Goal: Task Accomplishment & Management: Complete application form

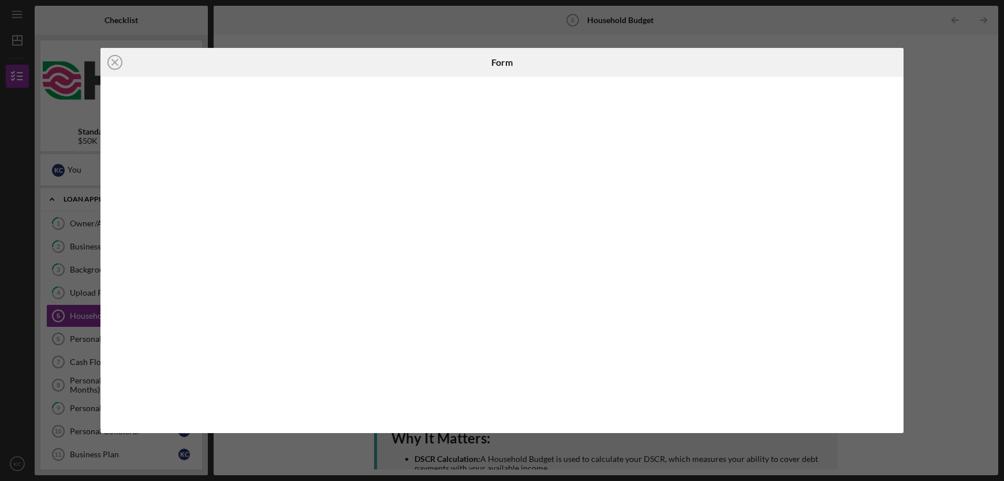
drag, startPoint x: 115, startPoint y: 60, endPoint x: 124, endPoint y: 65, distance: 10.1
click at [116, 60] on icon "Icon/Close" at bounding box center [114, 62] width 29 height 29
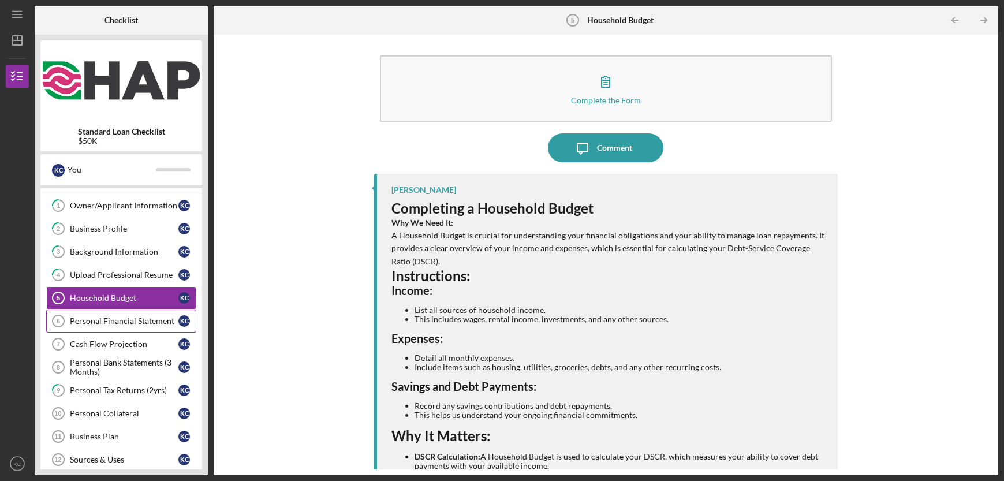
scroll to position [18, 0]
click at [129, 324] on div "Personal Financial Statement" at bounding box center [124, 320] width 108 height 9
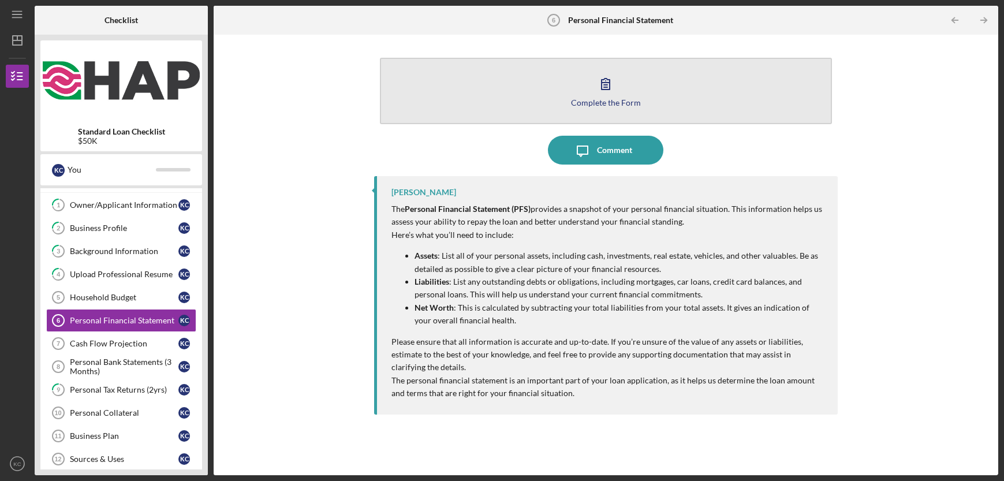
click at [608, 95] on icon "button" at bounding box center [605, 83] width 29 height 29
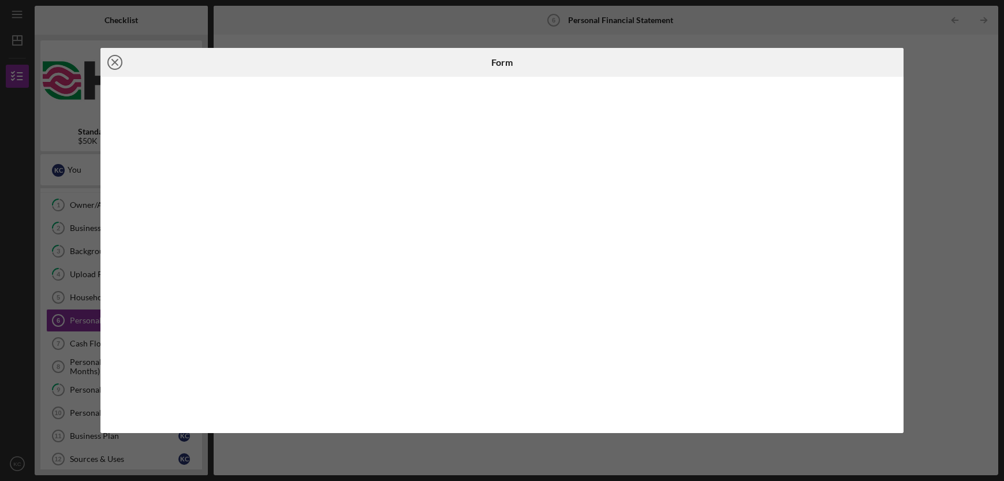
click at [116, 65] on icon "Icon/Close" at bounding box center [114, 62] width 29 height 29
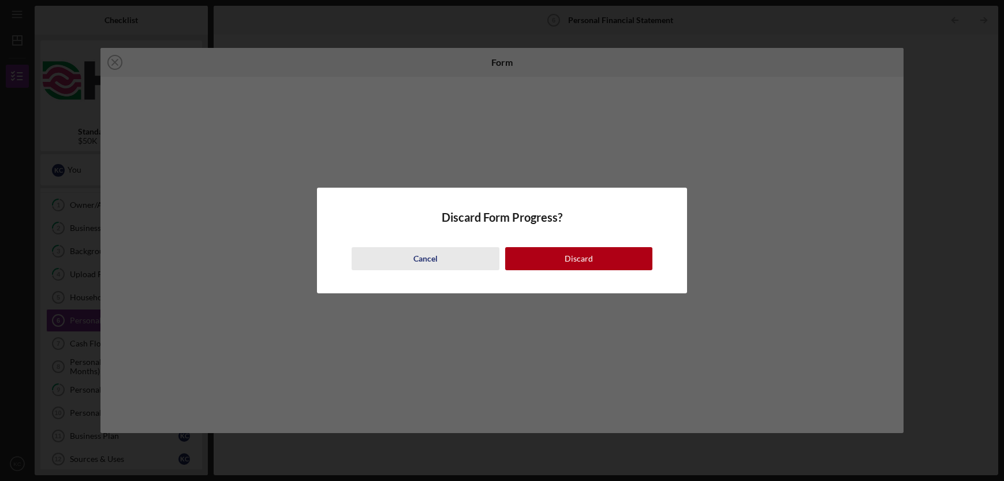
click at [429, 260] on div "Cancel" at bounding box center [425, 258] width 24 height 23
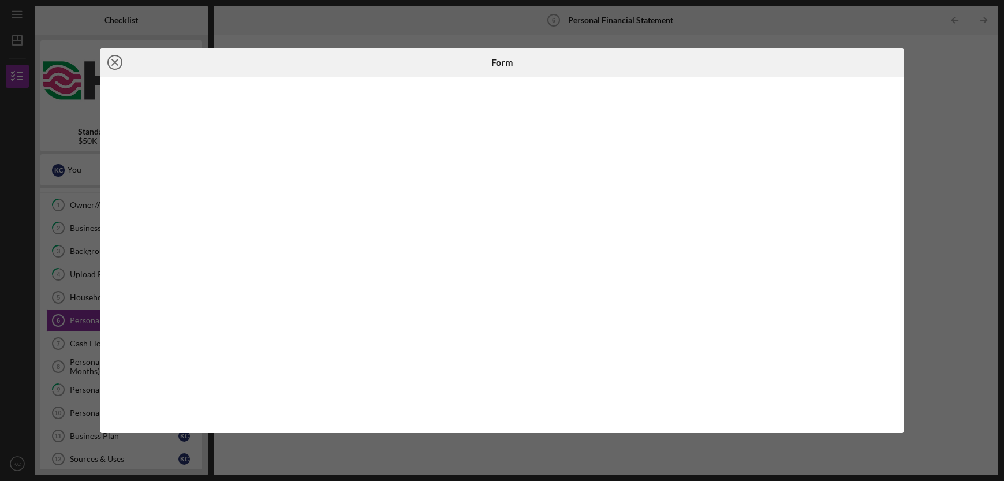
click at [113, 59] on icon "Icon/Close" at bounding box center [114, 62] width 29 height 29
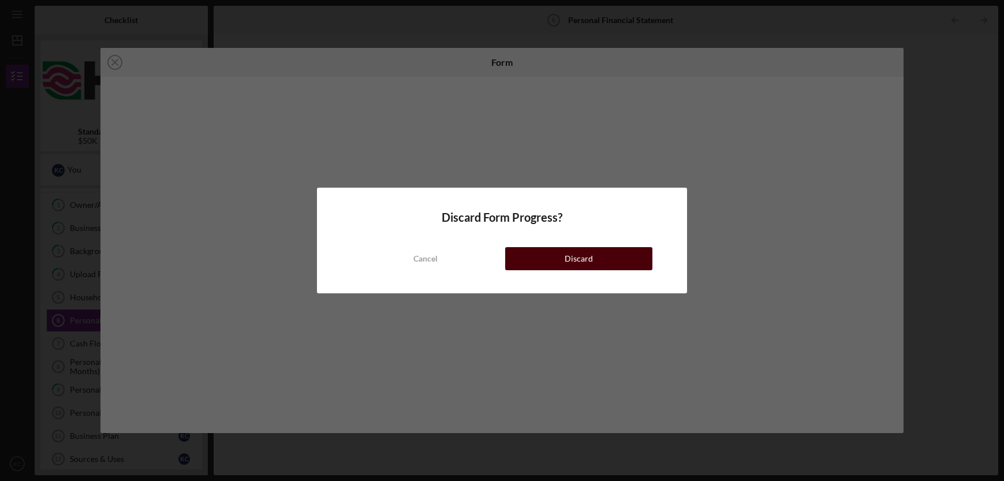
click at [581, 260] on div "Discard" at bounding box center [578, 258] width 28 height 23
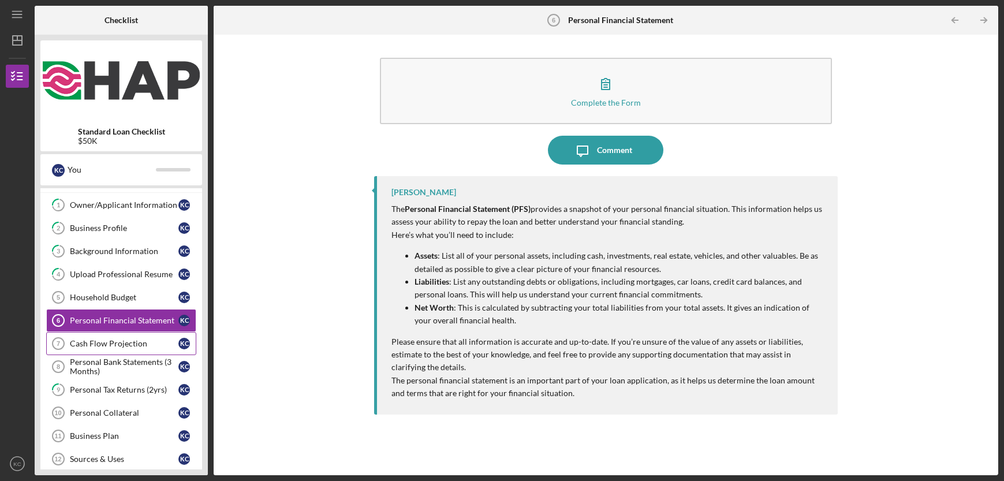
click at [131, 343] on div "Cash Flow Projection" at bounding box center [124, 343] width 108 height 9
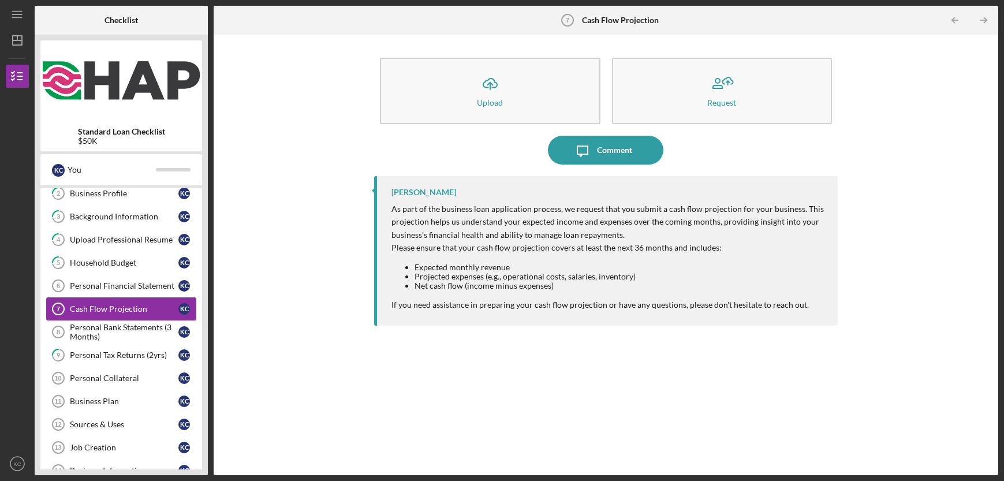
scroll to position [117, 0]
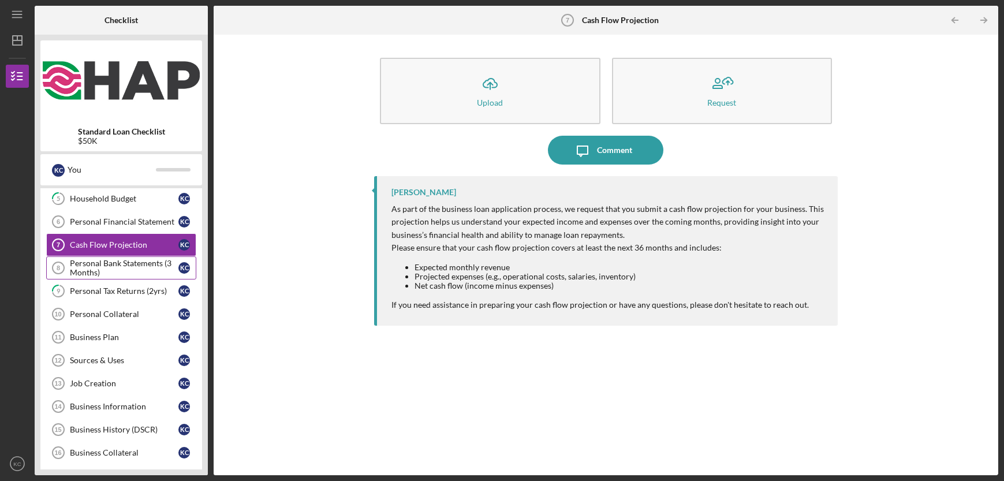
click at [132, 271] on div "Personal Bank Statements (3 Months)" at bounding box center [124, 268] width 108 height 18
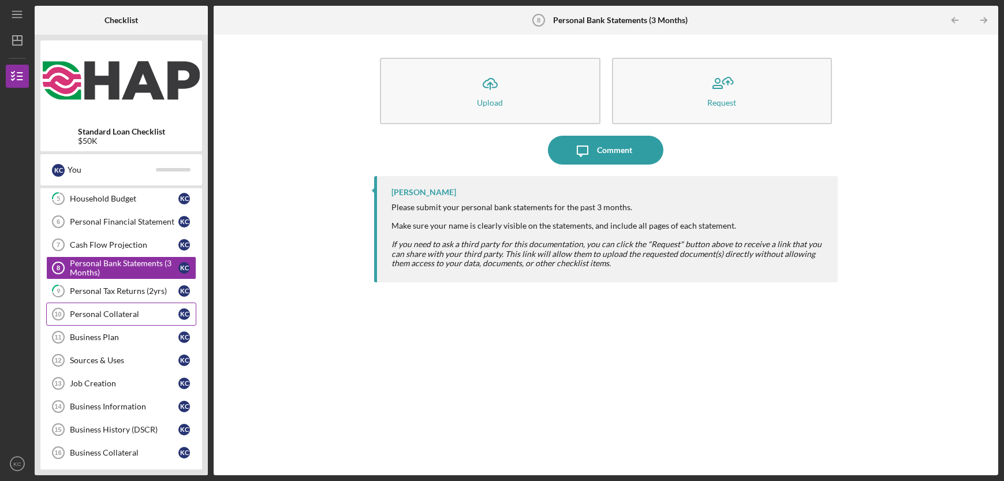
click at [125, 304] on link "Personal Collateral 10 Personal Collateral K C" at bounding box center [121, 313] width 150 height 23
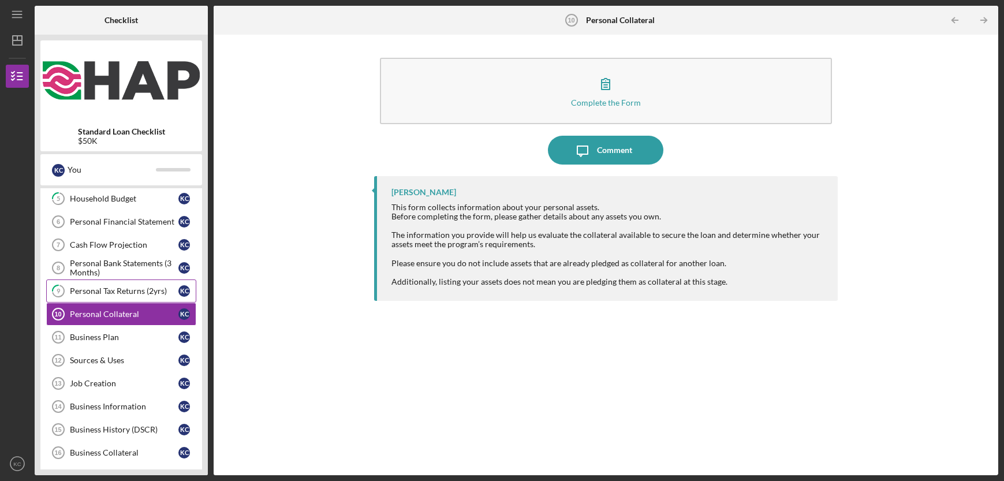
click at [134, 294] on div "Personal Tax Returns (2yrs)" at bounding box center [124, 290] width 108 height 9
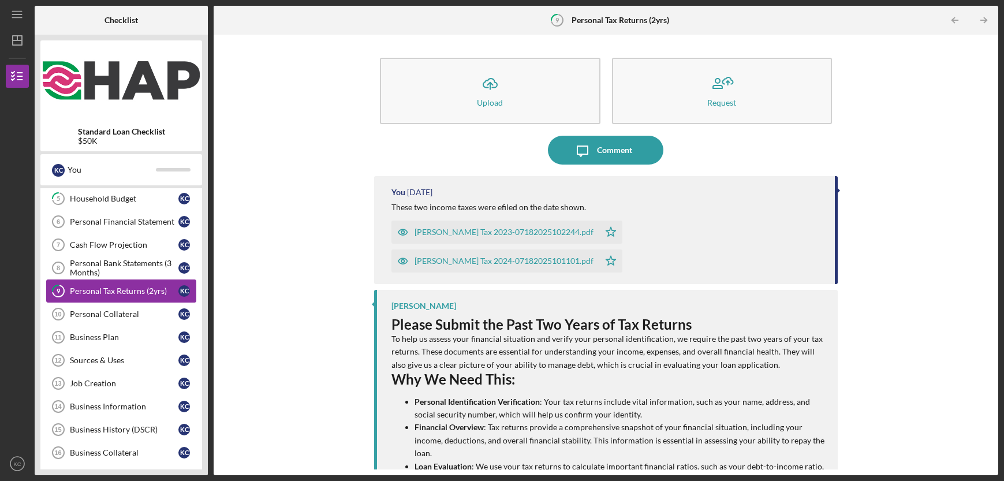
scroll to position [129, 0]
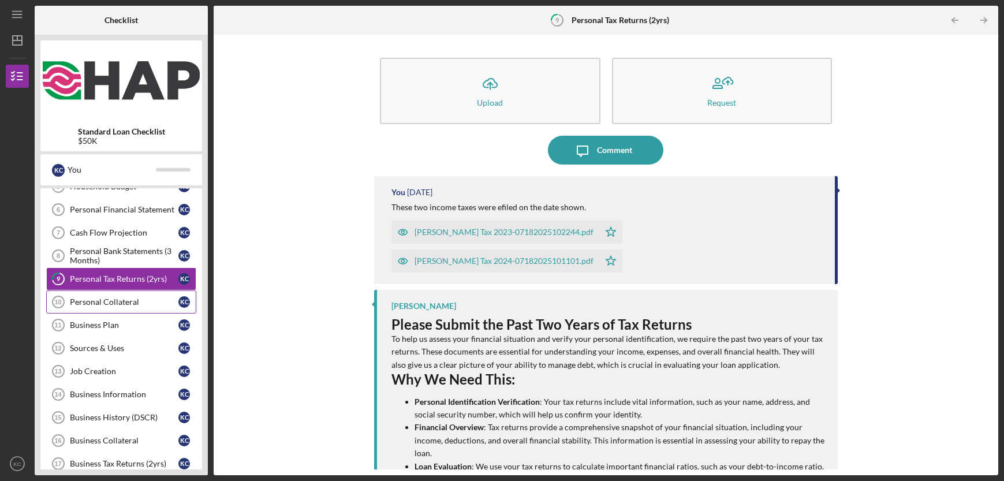
click at [124, 301] on div "Personal Collateral" at bounding box center [124, 301] width 108 height 9
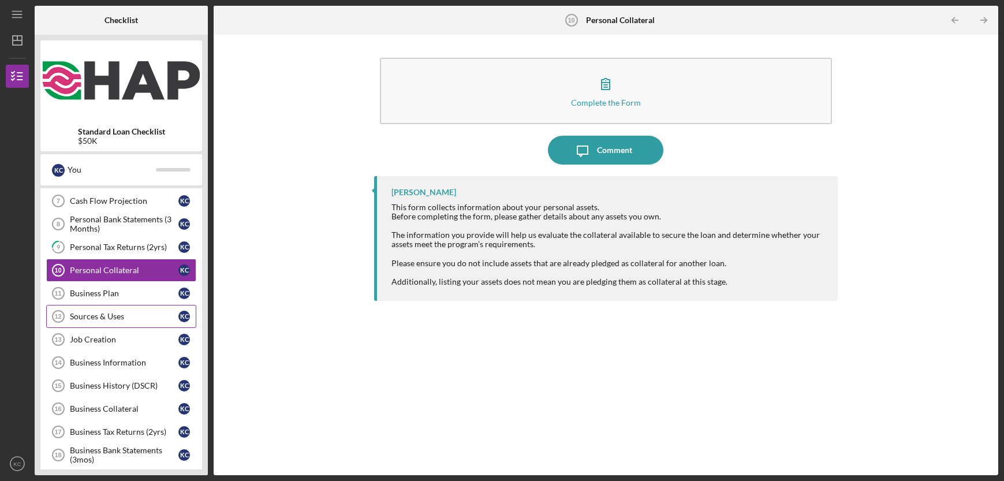
scroll to position [188, 0]
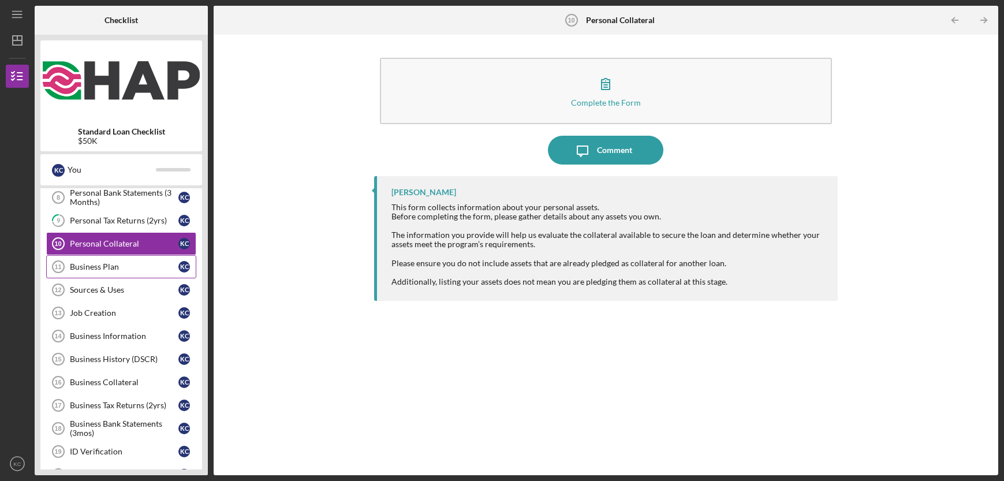
click at [122, 271] on div "Business Plan" at bounding box center [124, 266] width 108 height 9
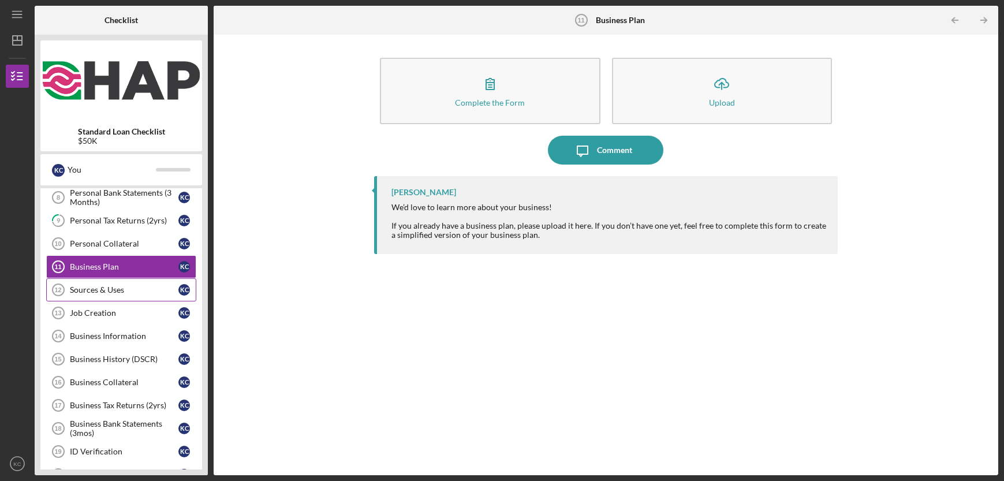
click at [106, 295] on link "Sources & Uses 12 Sources & Uses K C" at bounding box center [121, 289] width 150 height 23
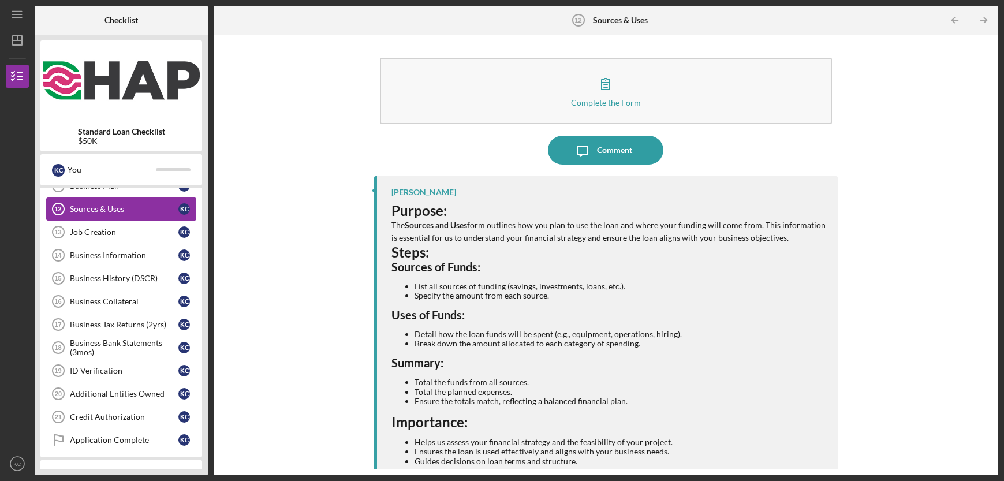
scroll to position [274, 0]
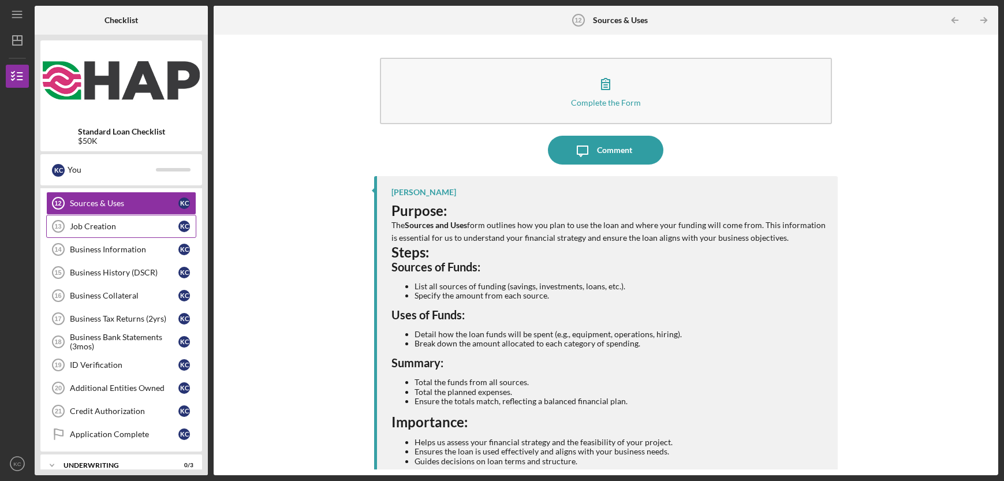
click at [104, 227] on div "Job Creation" at bounding box center [124, 226] width 108 height 9
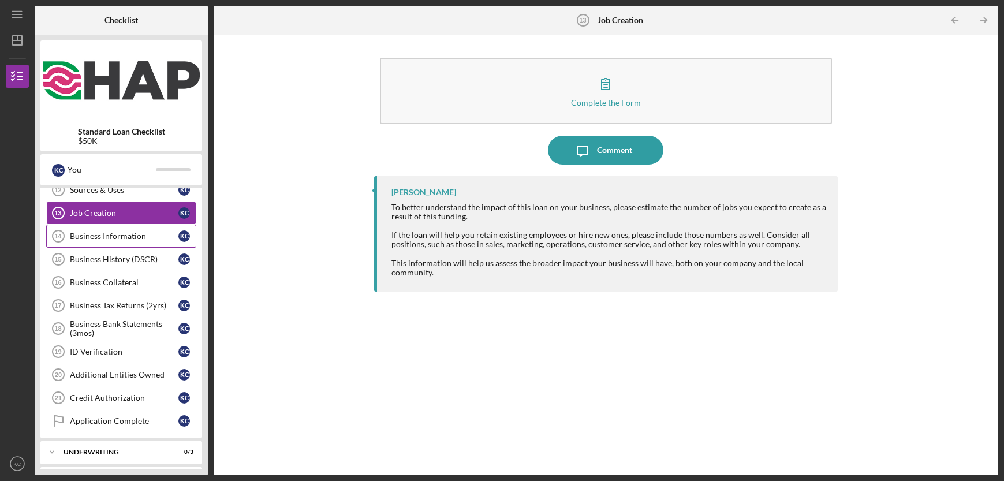
scroll to position [289, 0]
click at [119, 235] on div "Business Information" at bounding box center [124, 234] width 108 height 9
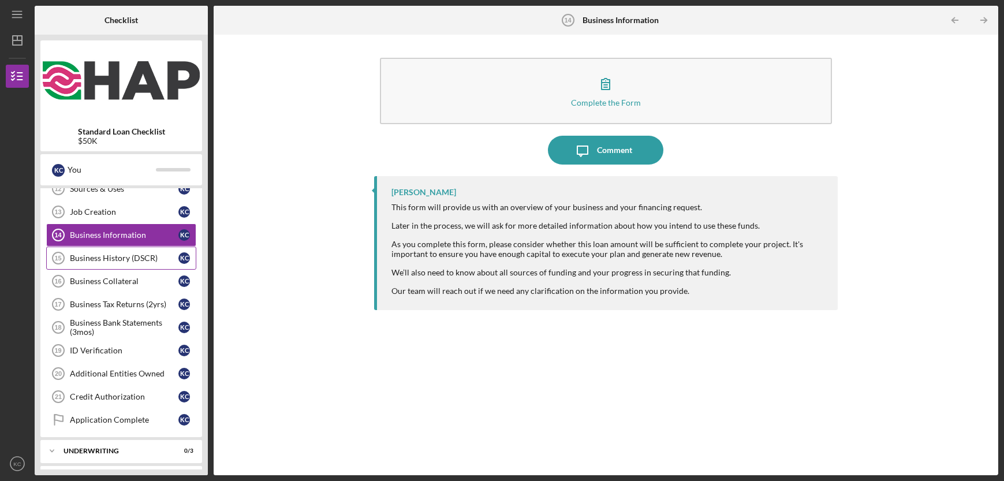
click at [121, 263] on link "Business History (DSCR) 15 Business History (DSCR) K C" at bounding box center [121, 257] width 150 height 23
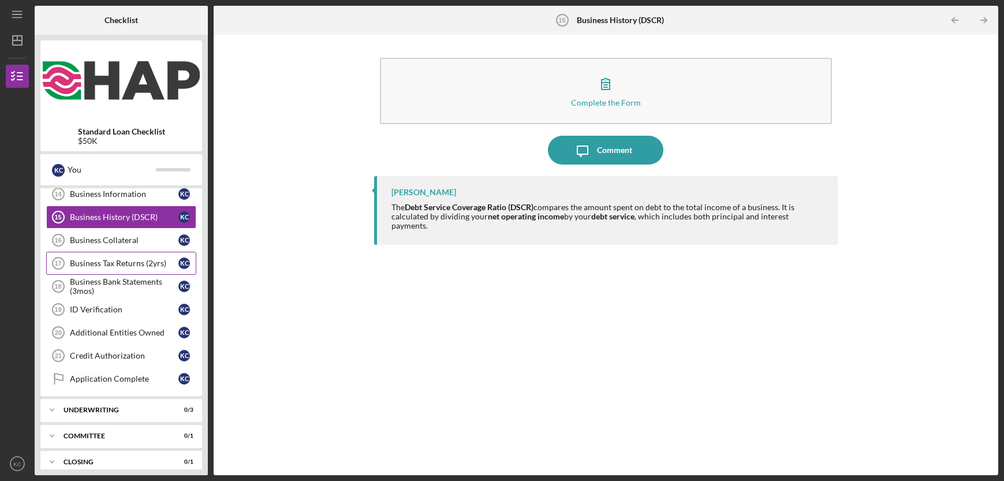
scroll to position [340, 0]
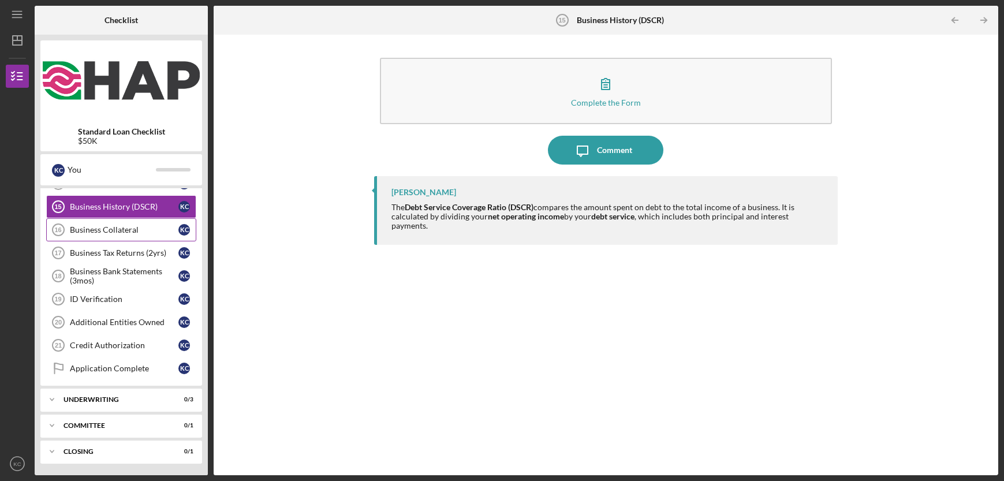
click at [126, 230] on div "Business Collateral" at bounding box center [124, 229] width 108 height 9
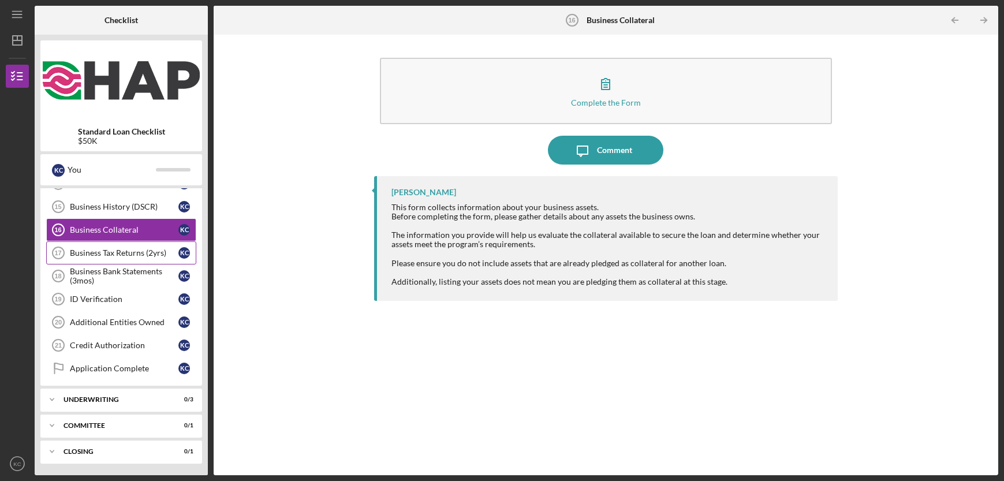
click at [138, 251] on div "Business Tax Returns (2yrs)" at bounding box center [124, 252] width 108 height 9
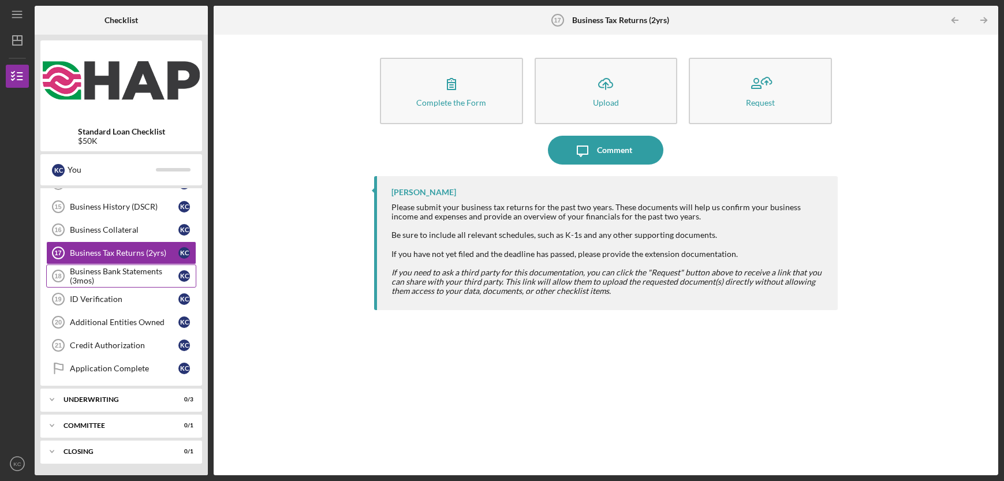
click at [125, 273] on div "Business Bank Statements (3mos)" at bounding box center [124, 276] width 108 height 18
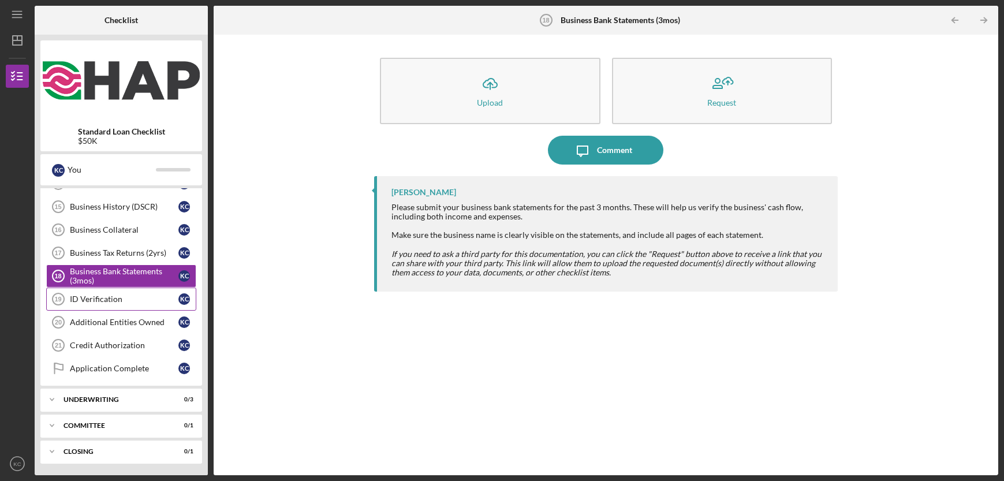
click at [125, 302] on div "ID Verification" at bounding box center [124, 298] width 108 height 9
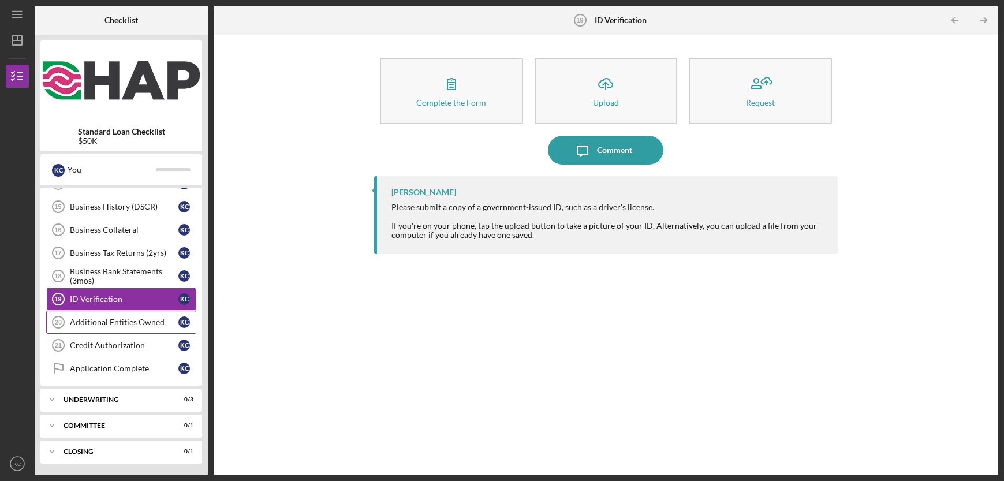
click at [134, 324] on div "Additional Entities Owned" at bounding box center [124, 321] width 108 height 9
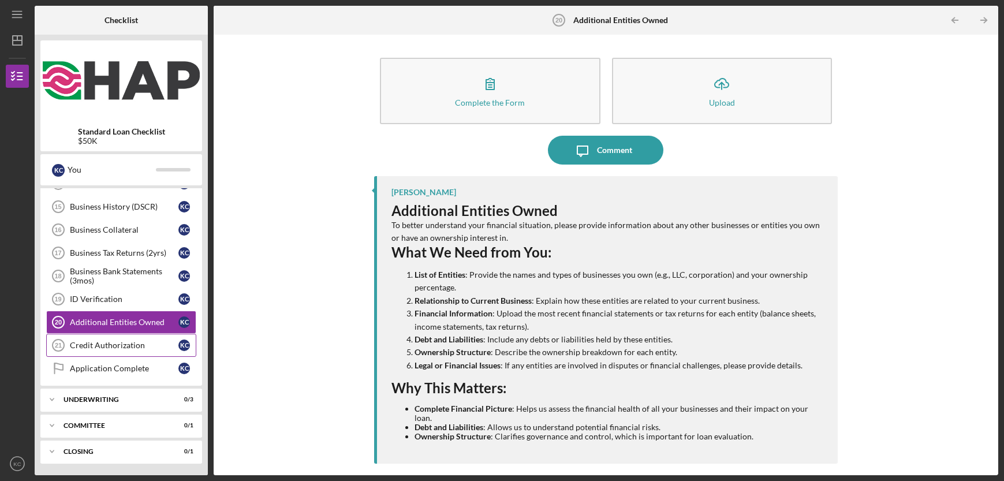
click at [116, 345] on div "Credit Authorization" at bounding box center [124, 344] width 108 height 9
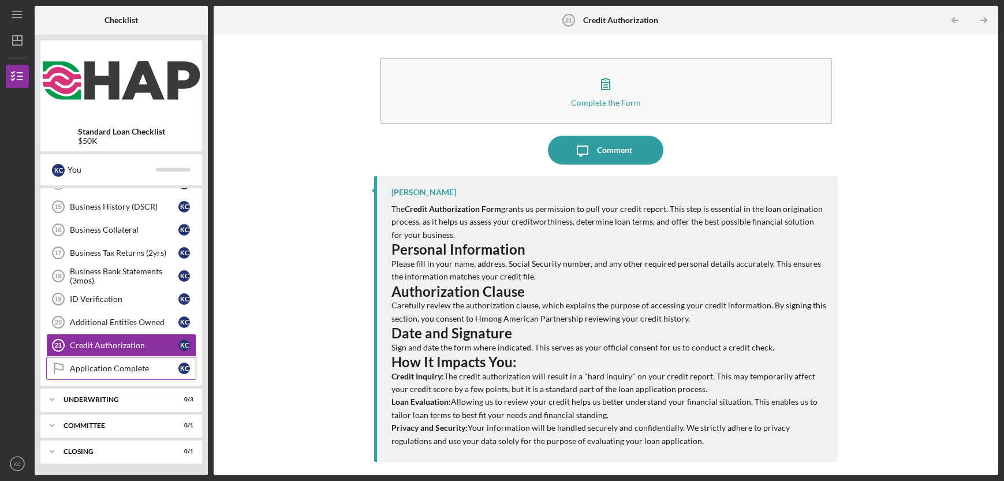
click at [132, 369] on div "Application Complete" at bounding box center [124, 368] width 108 height 9
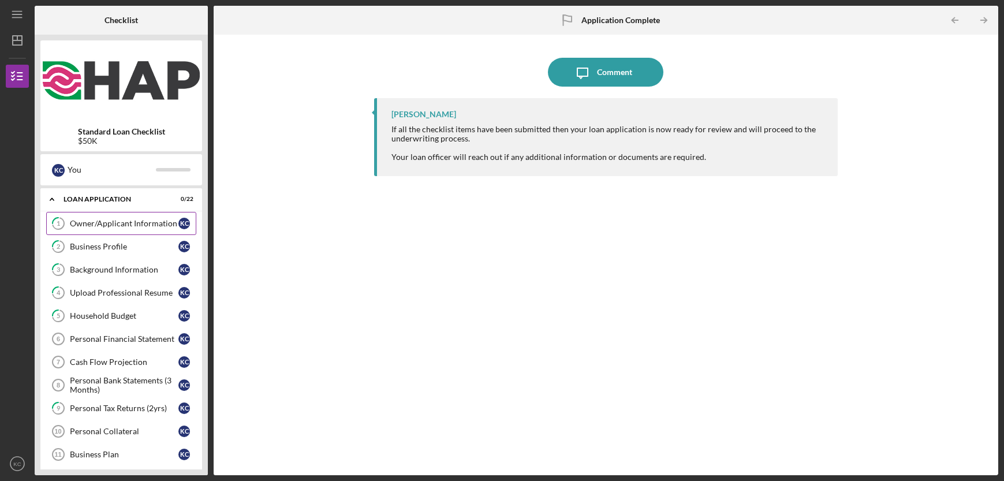
click at [156, 226] on div "Owner/Applicant Information" at bounding box center [124, 223] width 108 height 9
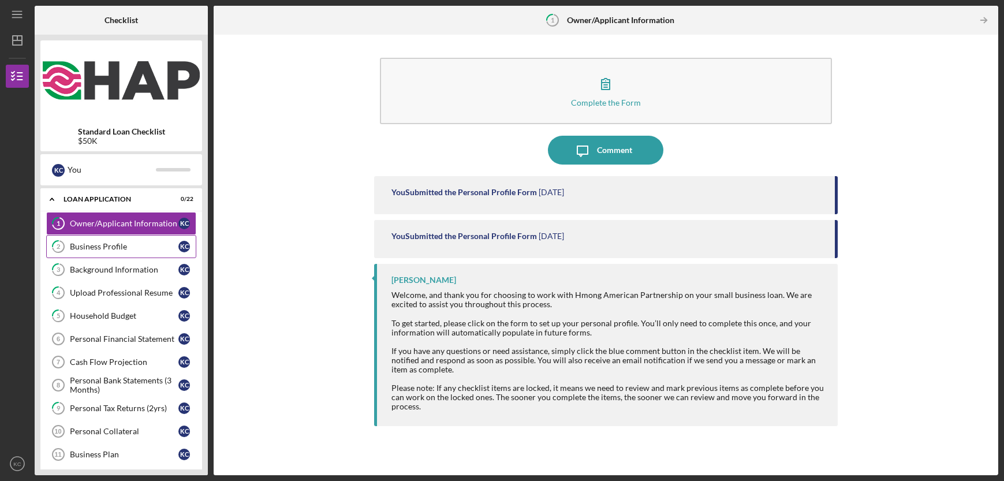
click at [134, 250] on div "Business Profile" at bounding box center [124, 246] width 108 height 9
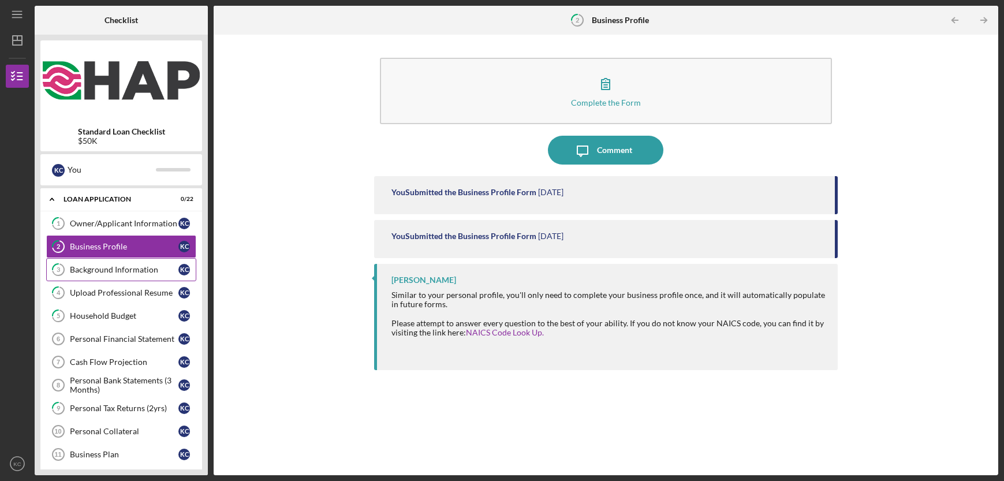
click at [117, 271] on div "Background Information" at bounding box center [124, 269] width 108 height 9
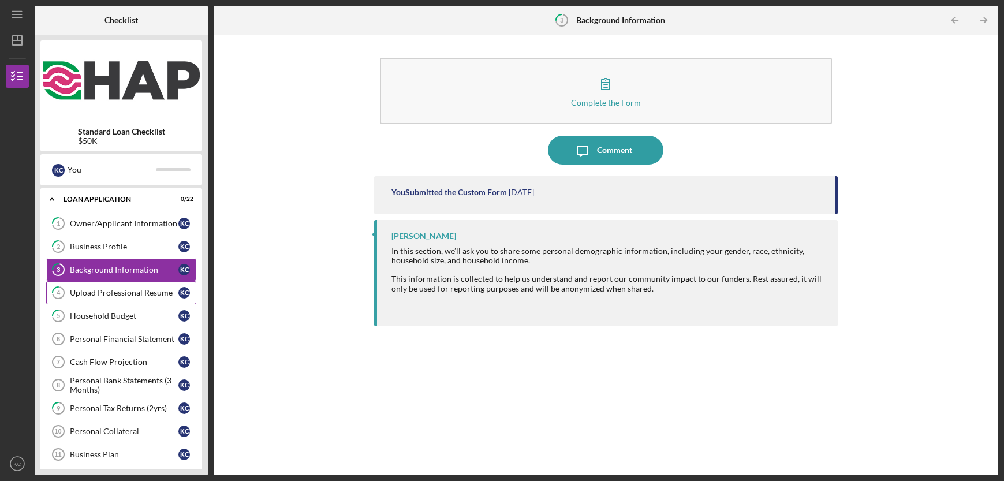
click at [107, 293] on div "Upload Professional Resume" at bounding box center [124, 292] width 108 height 9
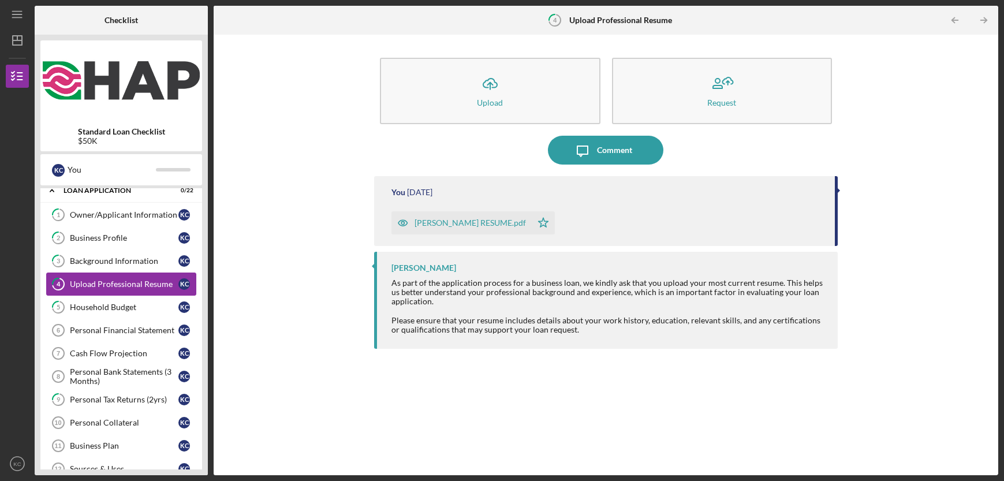
scroll to position [9, 0]
click at [108, 307] on div "Household Budget" at bounding box center [124, 306] width 108 height 9
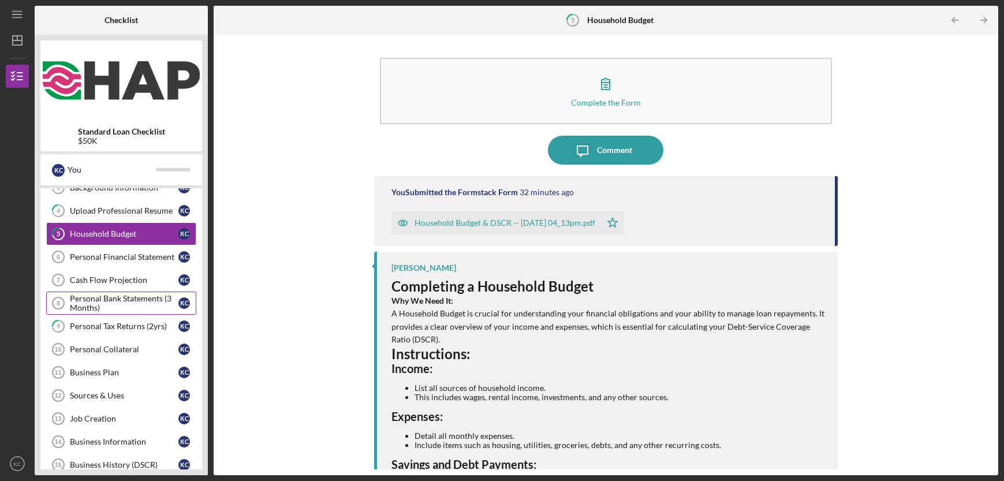
scroll to position [84, 0]
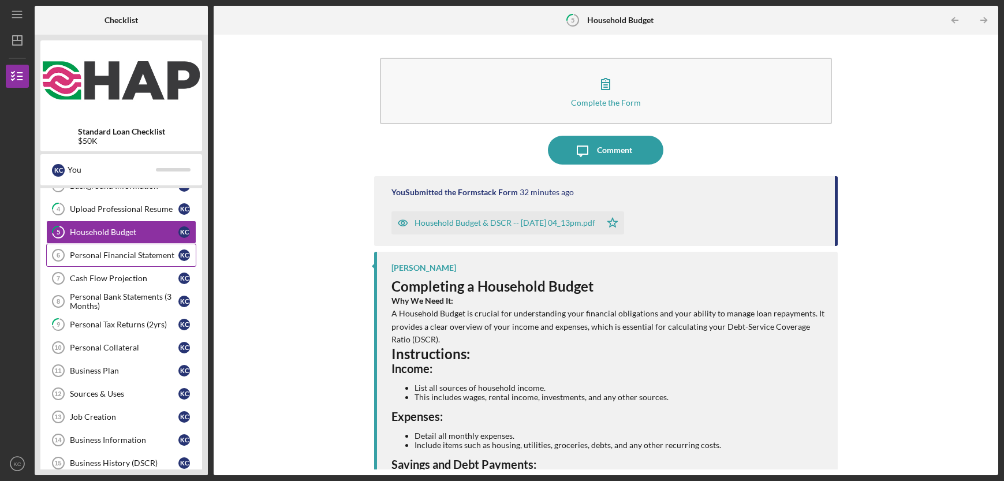
click at [108, 253] on div "Personal Financial Statement" at bounding box center [124, 254] width 108 height 9
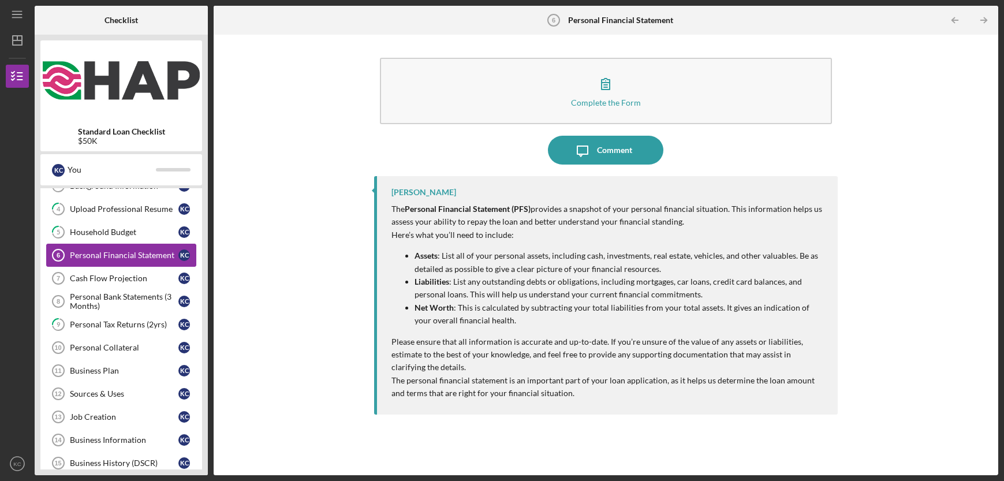
scroll to position [86, 0]
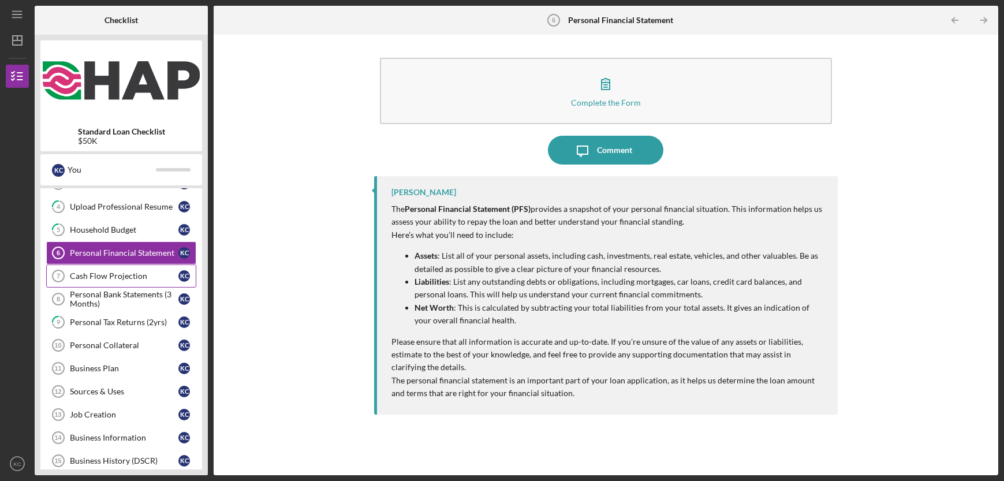
click at [133, 278] on div "Cash Flow Projection" at bounding box center [124, 275] width 108 height 9
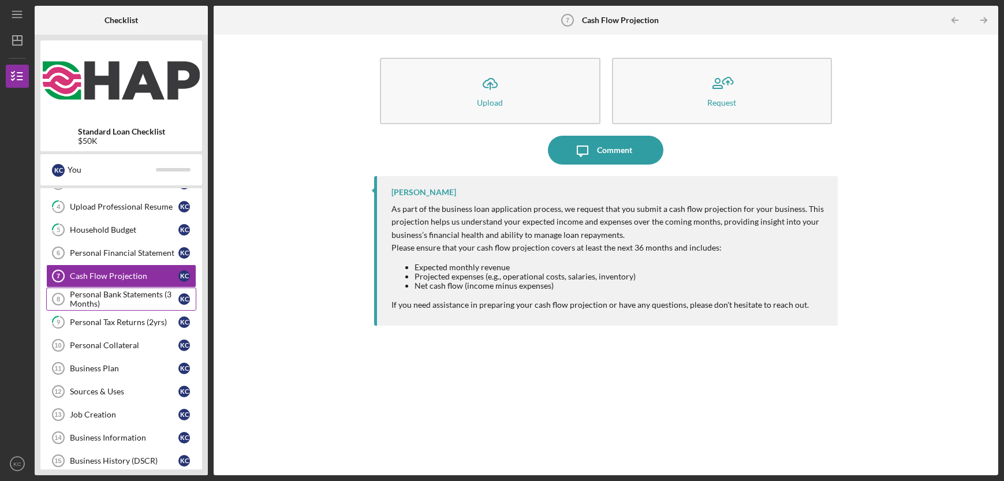
click at [135, 301] on div "Personal Bank Statements (3 Months)" at bounding box center [124, 299] width 108 height 18
